Goal: Information Seeking & Learning: Learn about a topic

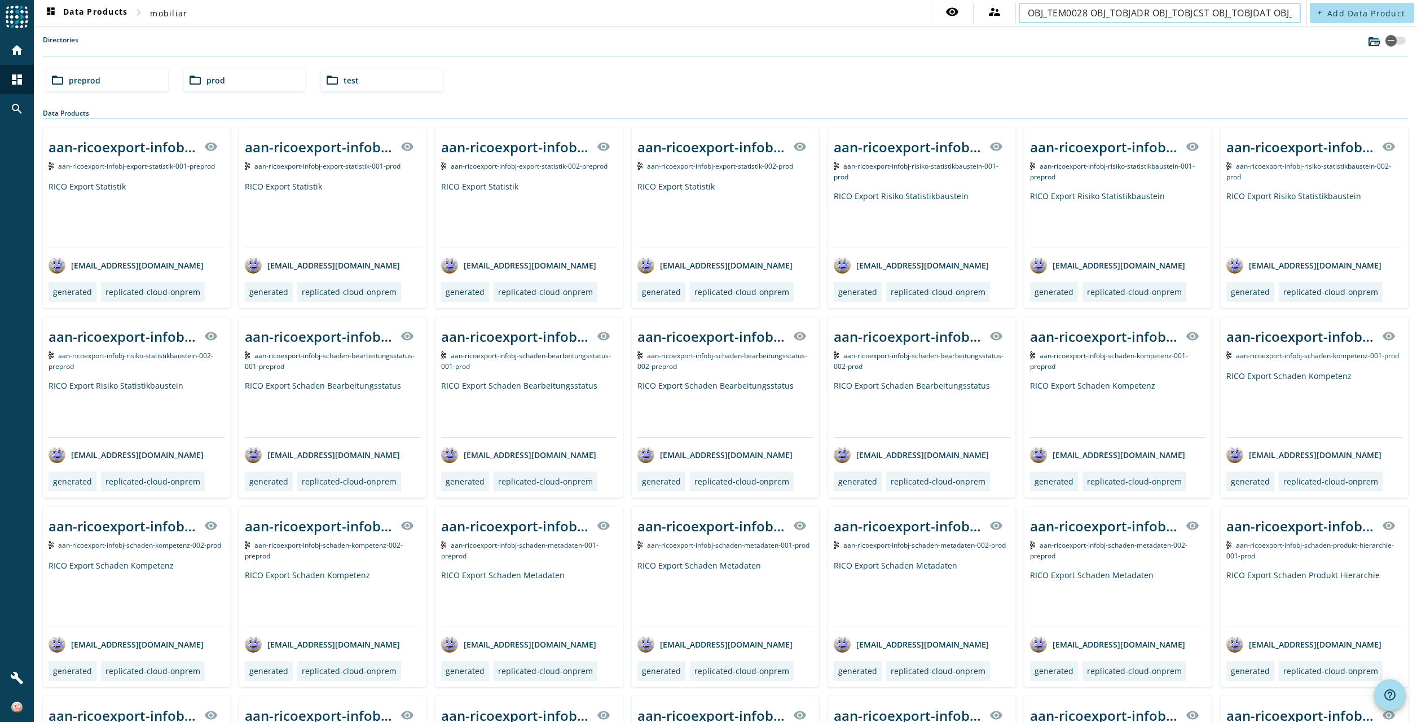
scroll to position [0, 363]
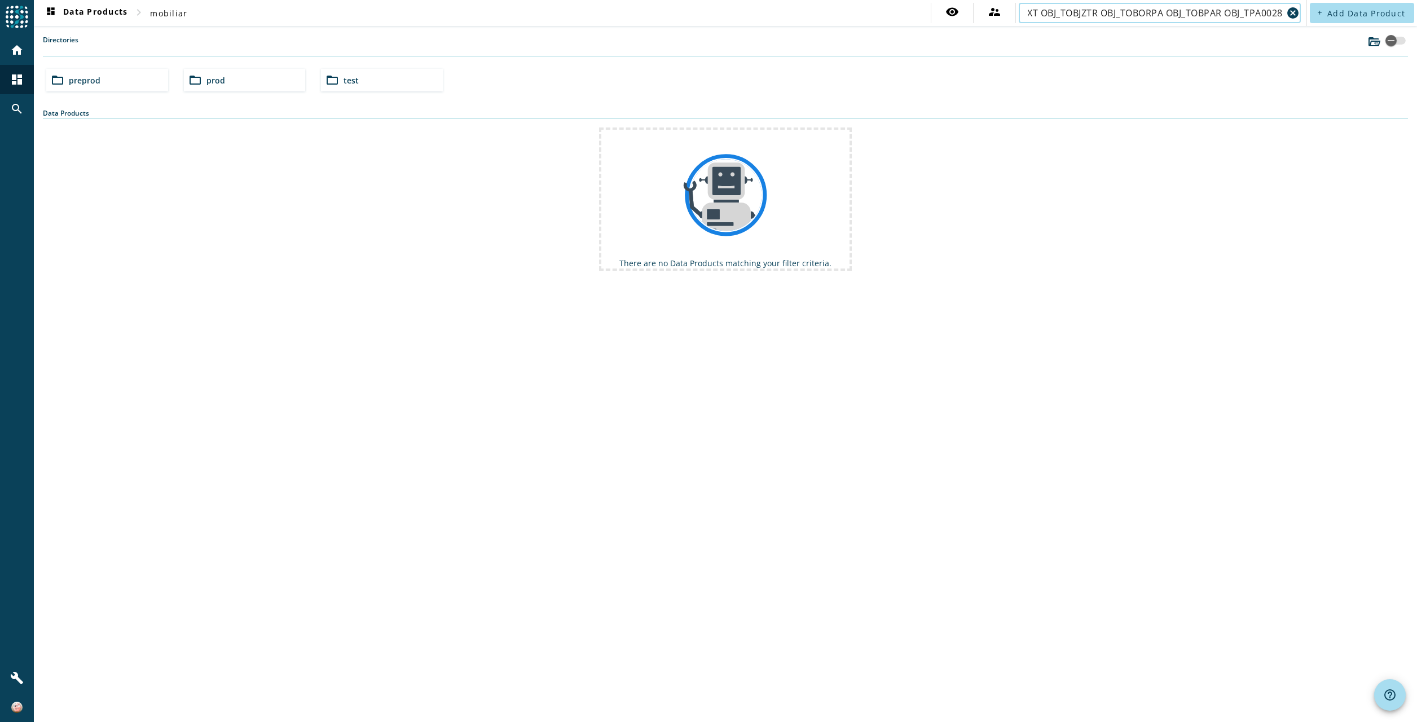
click at [1152, 14] on input "OBJ_TEM0028 OBJ_TOBJADR OBJ_TOBJCST OBJ_TOBJDAT OBJ_TOBJDEC OBJ_TOBJTXT OBJ_TOB…" at bounding box center [1155, 13] width 255 height 14
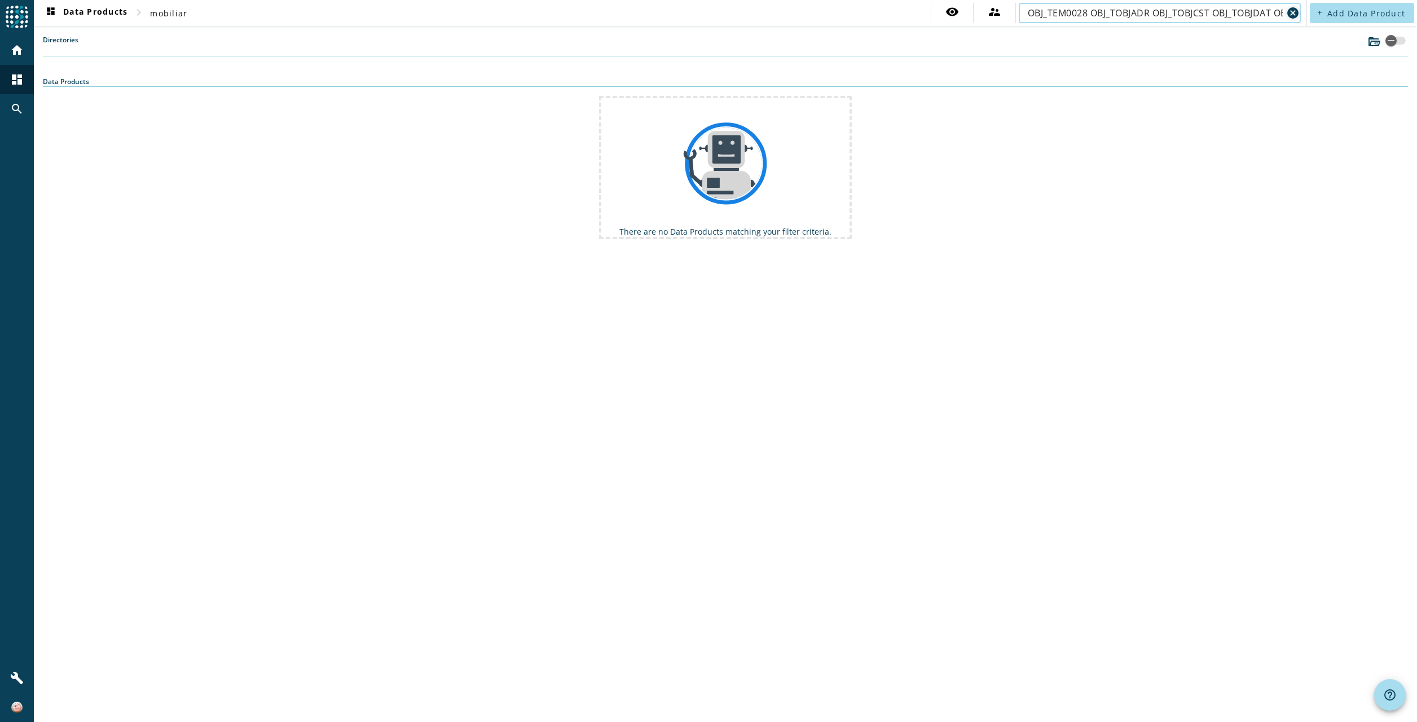
type input "OBJ_TEM0028 OBJ_TOBJADR OBJ_TOBJCST OBJ_TOBJDAT OBJ_TOBJDEC OBJ_TOBJTXT OBJ_TOB…"
click at [1293, 10] on mat-icon "cancel" at bounding box center [1293, 13] width 14 height 14
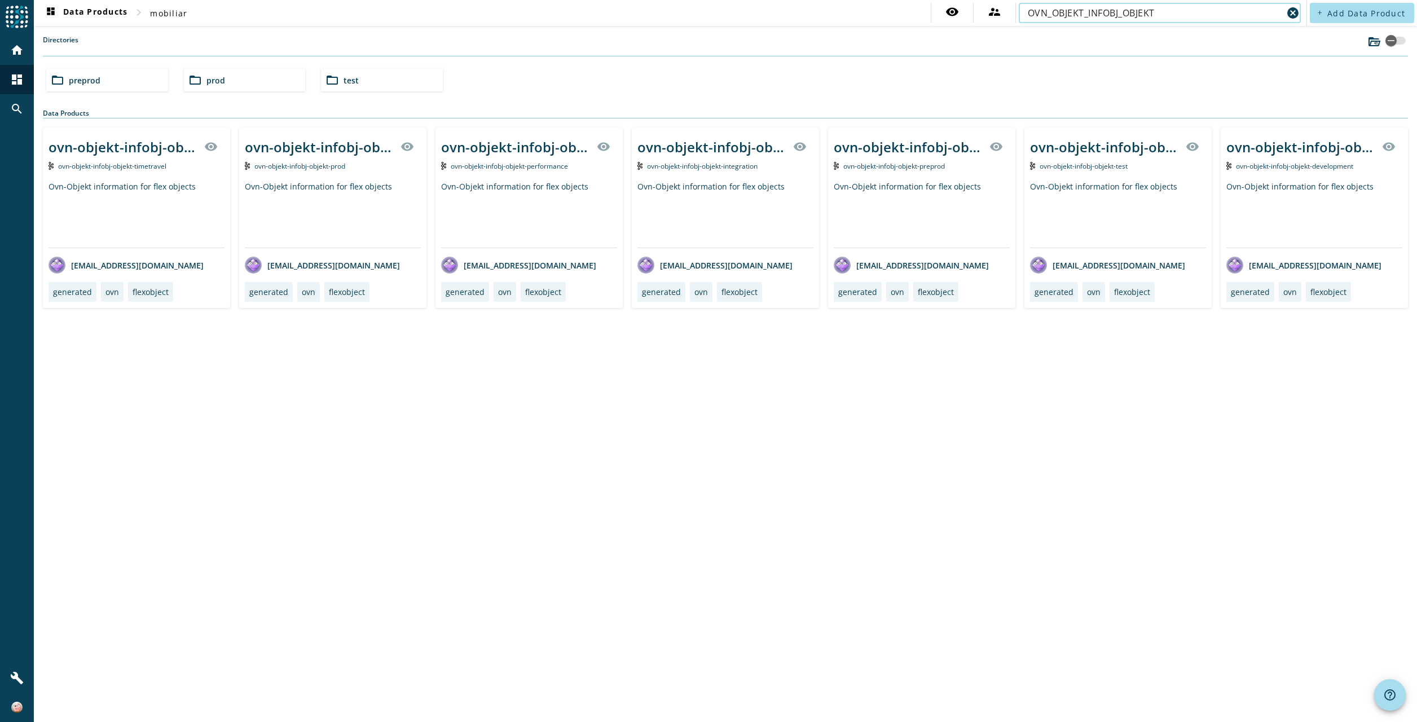
type input "OVN_OBJEKT_INFOBJ_OBJEKT"
click at [306, 147] on div "ovn-objekt-infobj-objekt-_stage_" at bounding box center [319, 147] width 149 height 19
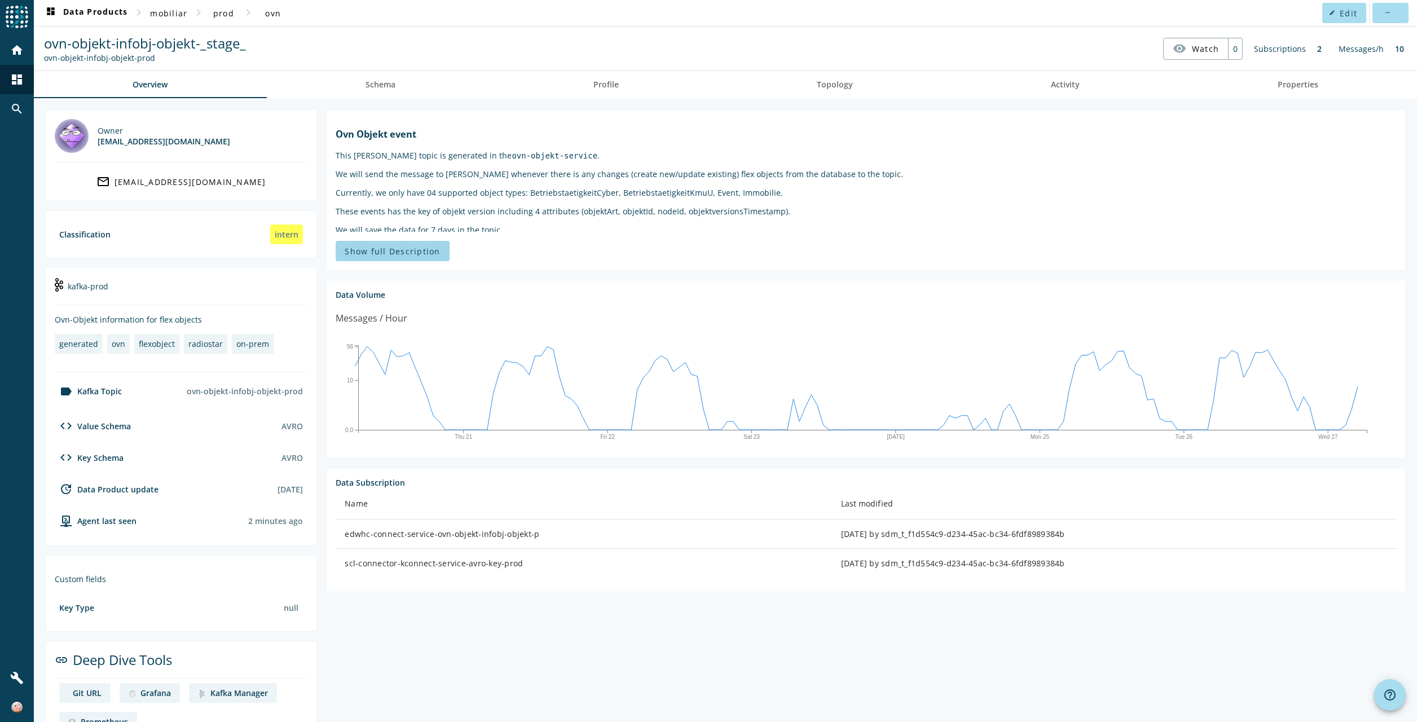
click at [391, 255] on span "Show full Description" at bounding box center [392, 251] width 95 height 11
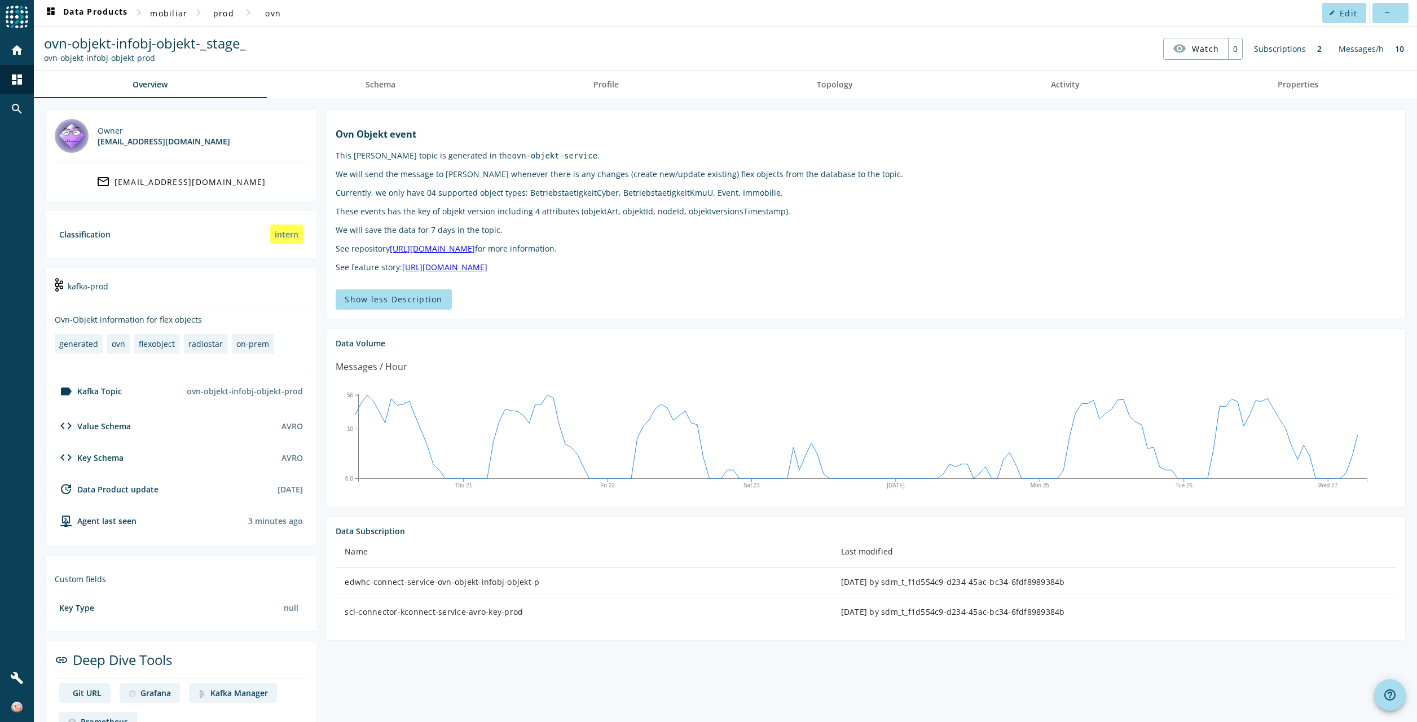
drag, startPoint x: 554, startPoint y: 270, endPoint x: 324, endPoint y: 157, distance: 255.8
click at [326, 157] on section "Ovn Objekt event This [PERSON_NAME] topic is generated in the ovn-objekt-servic…" at bounding box center [865, 214] width 1079 height 210
copy markdown "This [PERSON_NAME] topic is generated in the ovn-objekt-service . We will send …"
